Goal: Task Accomplishment & Management: Complete application form

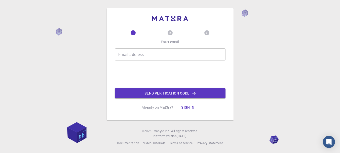
click at [173, 56] on input "Email address" at bounding box center [170, 54] width 111 height 12
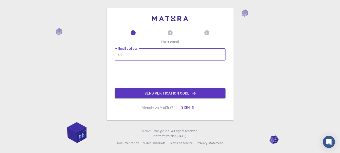
click at [163, 59] on input "ot" at bounding box center [170, 54] width 111 height 12
type input "o"
click at [182, 52] on input "wasongajared4312@gma" at bounding box center [170, 54] width 111 height 12
type input "[EMAIL_ADDRESS][DOMAIN_NAME]"
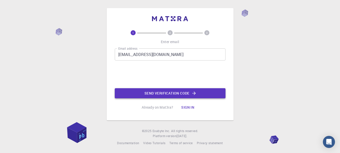
click at [181, 93] on button "Send verification code" at bounding box center [170, 93] width 111 height 10
click at [150, 58] on input "Email address" at bounding box center [170, 54] width 111 height 12
click at [175, 53] on input "wasongajared4312@gma" at bounding box center [170, 54] width 111 height 12
click at [182, 56] on input "wasongajared4312@gma" at bounding box center [170, 54] width 111 height 12
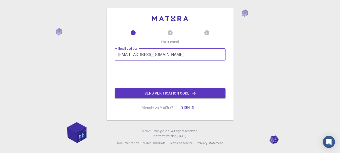
type input "[EMAIL_ADDRESS][DOMAIN_NAME]"
click at [194, 92] on icon "button" at bounding box center [194, 93] width 5 height 5
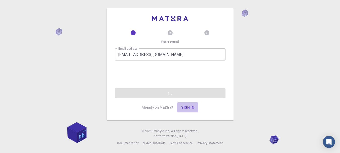
click at [188, 108] on button "Sign in" at bounding box center [187, 107] width 21 height 10
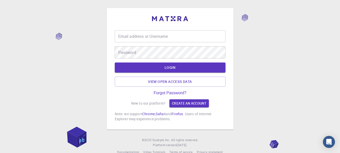
click at [150, 35] on input "Email address or Username" at bounding box center [170, 36] width 111 height 12
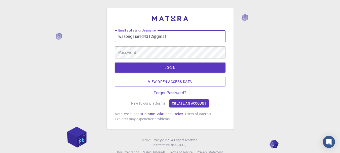
click at [165, 37] on input "wasongajared4312@gmal" at bounding box center [170, 36] width 111 height 12
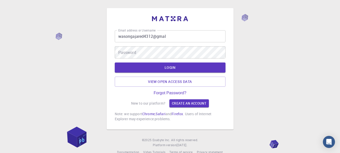
click at [172, 38] on input "wasongajared4312@gmal" at bounding box center [170, 36] width 111 height 12
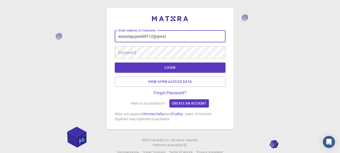
click at [164, 36] on input "wasongajared4312@gmal" at bounding box center [170, 36] width 111 height 12
click at [174, 37] on input "[EMAIL_ADDRESS]" at bounding box center [170, 36] width 111 height 12
type input "[EMAIL_ADDRESS][DOMAIN_NAME]"
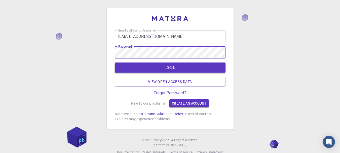
click at [183, 65] on button "LOGIN" at bounding box center [170, 67] width 111 height 10
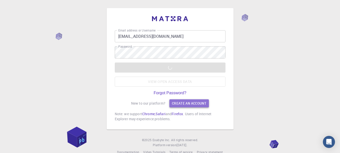
click at [199, 105] on link "Create an account" at bounding box center [190, 103] width 40 height 8
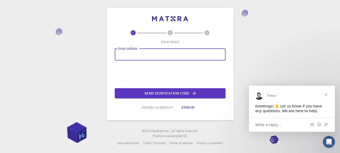
click at [130, 55] on input "Email address" at bounding box center [170, 54] width 111 height 12
type input "[EMAIL_ADDRESS][DOMAIN_NAME]"
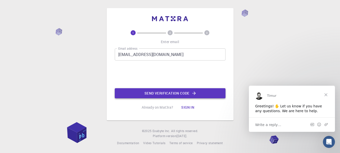
click at [174, 94] on button "Send verification code" at bounding box center [170, 93] width 111 height 10
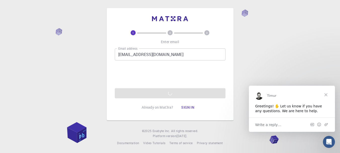
click at [327, 94] on span "Close" at bounding box center [326, 94] width 18 height 18
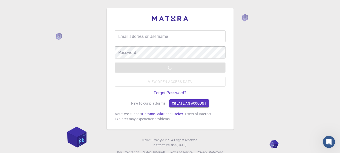
type input "[EMAIL_ADDRESS][DOMAIN_NAME]"
